Goal: Task Accomplishment & Management: Complete application form

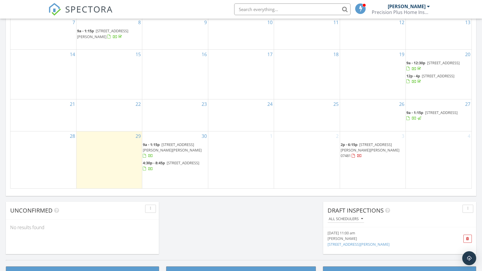
scroll to position [538, 491]
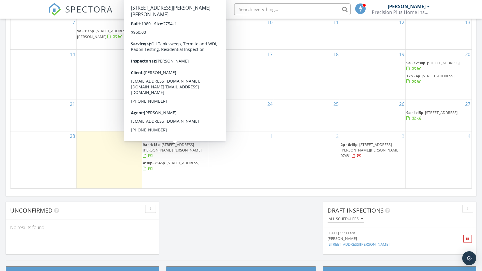
click at [170, 150] on span "[STREET_ADDRESS][PERSON_NAME][PERSON_NAME]" at bounding box center [172, 147] width 59 height 11
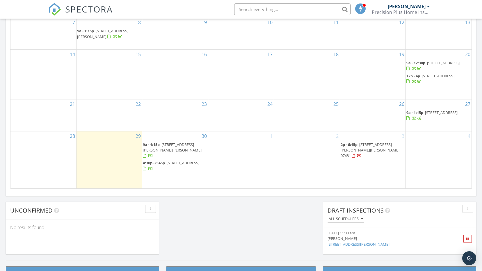
click at [251, 165] on div "1" at bounding box center [240, 159] width 65 height 57
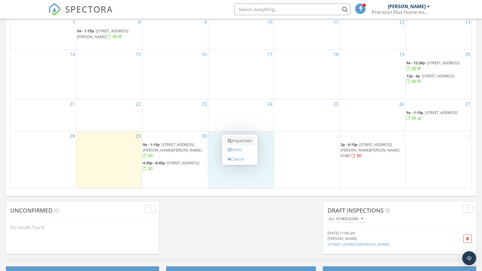
click at [248, 144] on link "Inspection" at bounding box center [240, 140] width 30 height 9
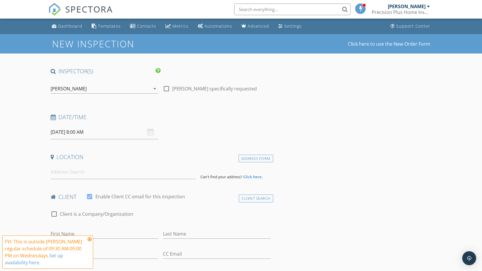
click at [102, 136] on input "10/01/2025 8:00 AM" at bounding box center [105, 132] width 108 height 14
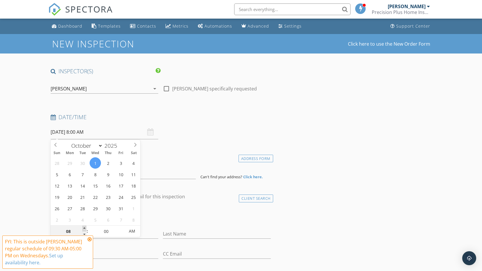
type input "09"
type input "10/01/2025 9:00 AM"
click at [85, 229] on span at bounding box center [84, 229] width 4 height 6
type input "10"
type input "10/01/2025 10:00 AM"
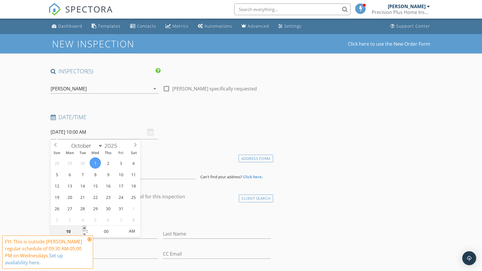
click at [84, 229] on span at bounding box center [84, 229] width 4 height 6
type input "11"
type input "10/01/2025 11:00 AM"
click at [84, 229] on span at bounding box center [84, 229] width 4 height 6
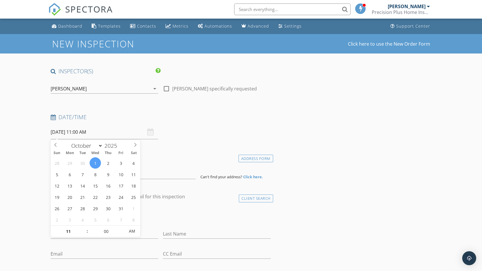
click at [244, 130] on div "Date/Time 10/01/2025 11:00 AM" at bounding box center [160, 126] width 225 height 26
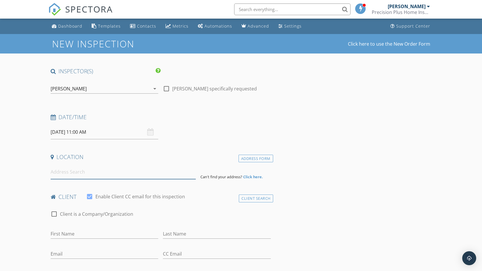
click at [137, 174] on input at bounding box center [123, 172] width 145 height 14
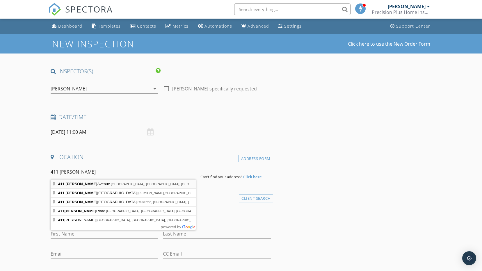
type input "411 Hulse Avenue, Brick Township, NJ, USA"
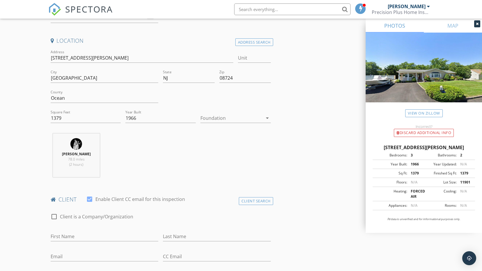
scroll to position [174, 0]
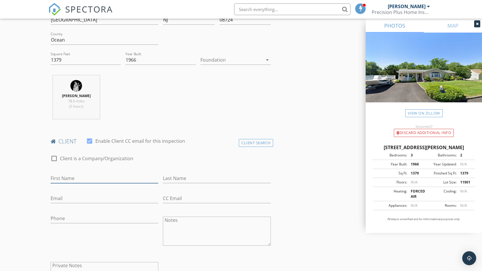
click at [119, 175] on input "First Name" at bounding box center [105, 179] width 108 height 10
type input "Kyle"
type input "Myers"
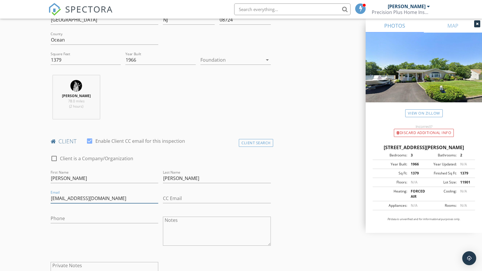
type input "kylemyers979@gmail.com"
type input "krissy.fitzpatrick11@gmail.com"
click at [121, 217] on input "Phone" at bounding box center [105, 220] width 108 height 10
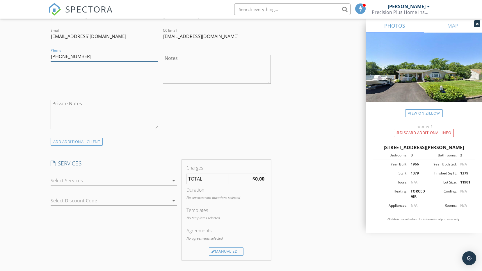
scroll to position [349, 0]
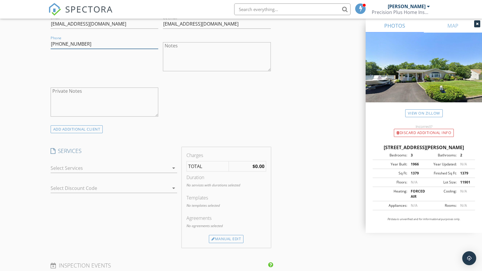
type input "201-739-6267"
click at [156, 165] on div at bounding box center [110, 167] width 118 height 9
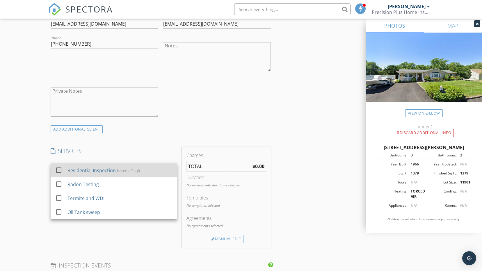
drag, startPoint x: 138, startPoint y: 171, endPoint x: 126, endPoint y: 174, distance: 12.0
click at [135, 172] on div "based off sqft" at bounding box center [128, 170] width 23 height 5
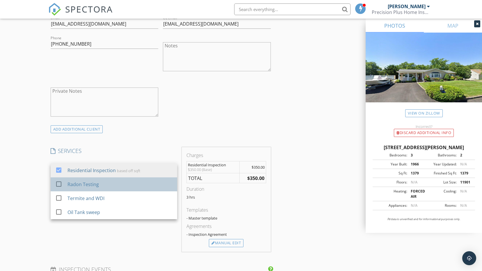
click at [109, 182] on div "Radon Testing" at bounding box center [119, 185] width 105 height 12
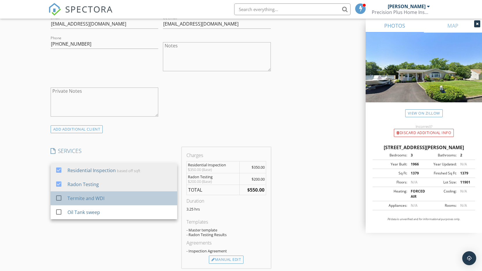
drag, startPoint x: 107, startPoint y: 197, endPoint x: 100, endPoint y: 211, distance: 16.6
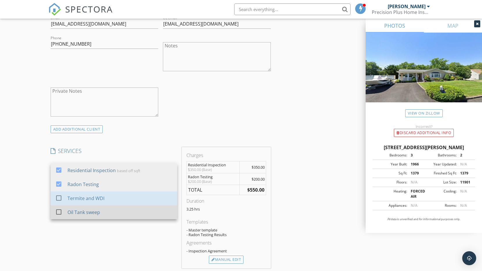
click at [106, 199] on div "Termite and WDI" at bounding box center [119, 198] width 105 height 12
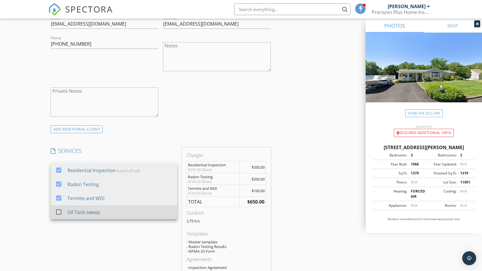
click at [98, 214] on div "Oil Tank sweep" at bounding box center [83, 212] width 33 height 7
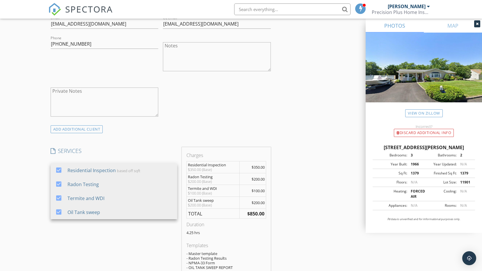
click at [108, 233] on div "SERVICES check_box Residential Inspection based off sqft check_box Radon Testin…" at bounding box center [113, 224] width 131 height 154
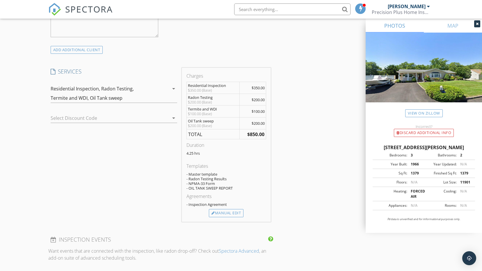
scroll to position [436, 0]
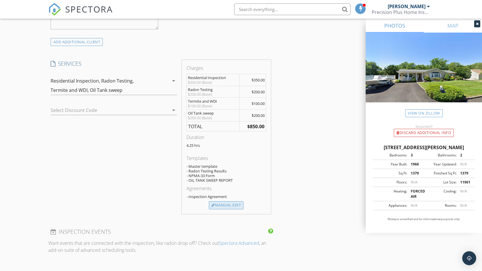
click at [229, 203] on div "Manual Edit" at bounding box center [226, 205] width 35 height 8
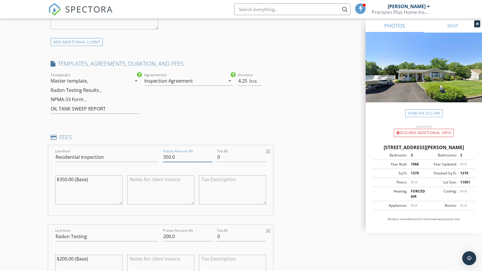
drag, startPoint x: 191, startPoint y: 158, endPoint x: 128, endPoint y: 155, distance: 63.5
click at [130, 156] on div "Line Item Residential Inspection Pretax Amount ($) 350.0 Tax ($) 0 $350.00 (Bas…" at bounding box center [160, 180] width 225 height 70
type input "50"
drag, startPoint x: 177, startPoint y: 235, endPoint x: 130, endPoint y: 228, distance: 47.2
click at [137, 231] on div "Line Item Radon Testing Pretax Amount ($) 200.0 Tax ($) 0 $200.00 (Base)" at bounding box center [160, 260] width 225 height 70
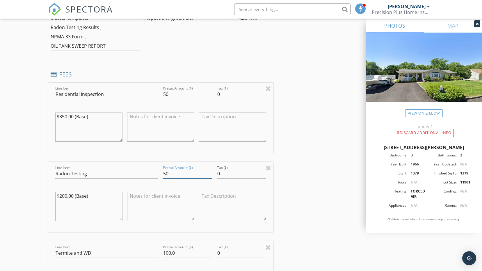
scroll to position [552, 0]
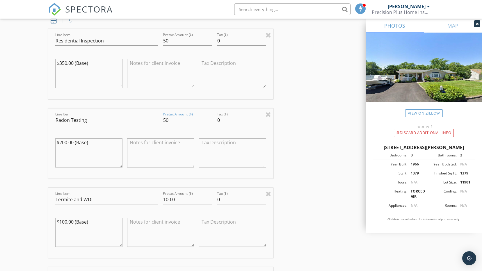
type input "50"
drag, startPoint x: 188, startPoint y: 195, endPoint x: 144, endPoint y: 195, distance: 44.5
click at [144, 195] on div "Line Item Termite and WDI Pretax Amount ($) 100.0 Tax ($) 0 $100.00 (Base)" at bounding box center [160, 223] width 225 height 70
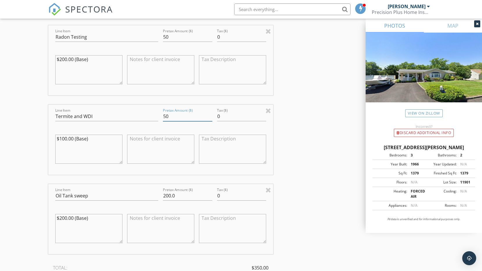
scroll to position [669, 0]
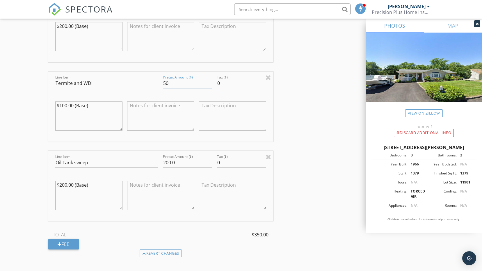
type input "50"
drag, startPoint x: 183, startPoint y: 162, endPoint x: 155, endPoint y: 154, distance: 28.8
click at [155, 154] on div "Line Item Oil Tank sweep Pretax Amount ($) 200.0 Tax ($) 0 $200.00 (Base)" at bounding box center [160, 186] width 225 height 70
type input "50"
click at [326, 210] on div "INSPECTOR(S) check_box Jeremy Nasekos PRIMARY Jeremy Nasekos arrow_drop_down ch…" at bounding box center [241, 63] width 386 height 1328
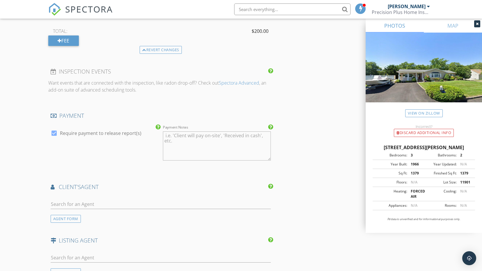
scroll to position [930, 0]
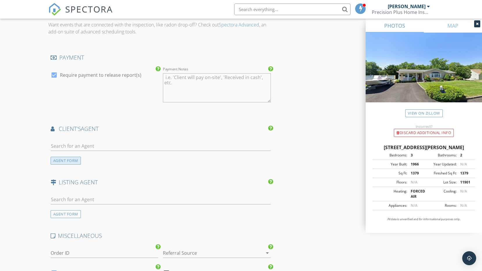
click at [74, 159] on div "AGENT FORM" at bounding box center [66, 161] width 30 height 8
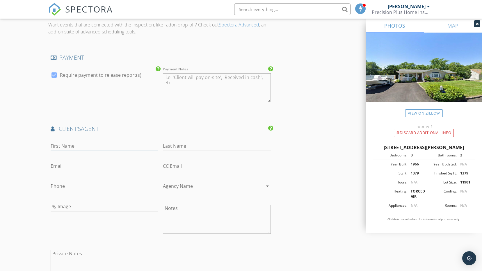
click at [83, 148] on input "First Name" at bounding box center [105, 146] width 108 height 10
type input "Diane"
type input "Notarfrancesco"
click at [66, 166] on input "Email" at bounding box center [105, 166] width 108 height 10
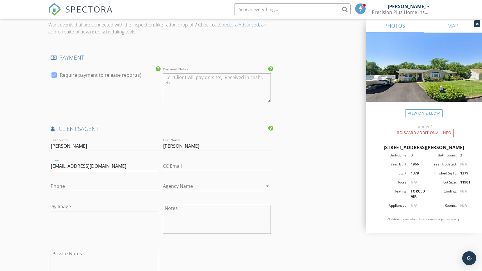
type input "dianesmyrealtor@gmail.com"
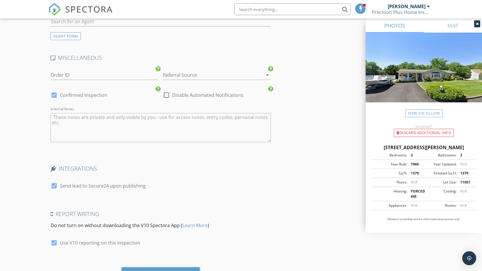
scroll to position [1270, 0]
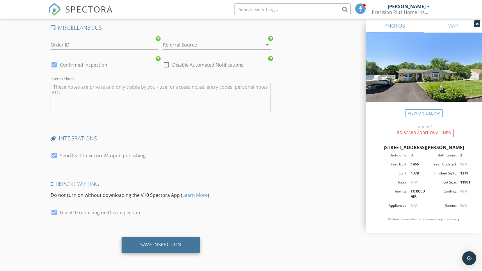
type input "mweber@weberandfabiyan.com"
click at [174, 250] on div "Save Inspection" at bounding box center [161, 245] width 78 height 16
